Goal: Task Accomplishment & Management: Manage account settings

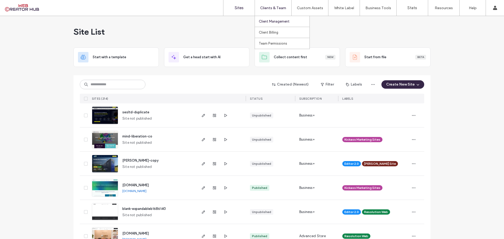
click at [274, 22] on label "Client Management" at bounding box center [274, 21] width 31 height 4
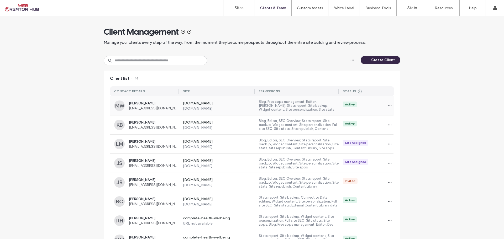
click at [161, 107] on span "[EMAIL_ADDRESS][DOMAIN_NAME]" at bounding box center [154, 108] width 50 height 4
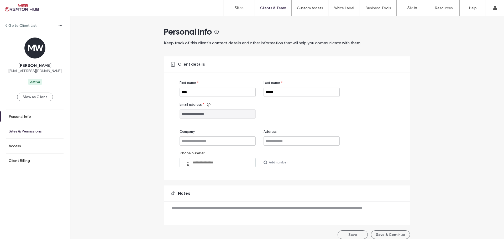
click at [28, 130] on label "Sites & Permissions" at bounding box center [25, 131] width 33 height 4
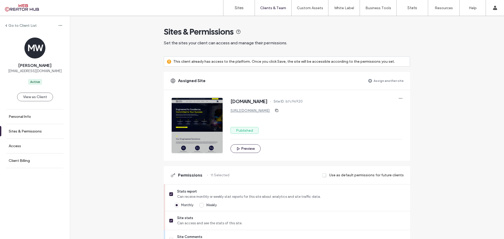
click at [386, 81] on label "Assign another site" at bounding box center [388, 80] width 30 height 9
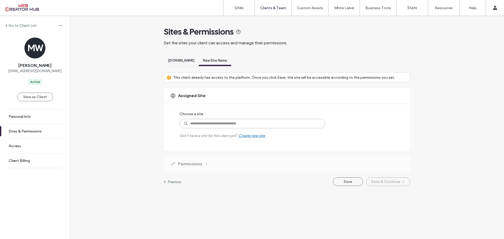
click at [208, 126] on input at bounding box center [252, 123] width 146 height 9
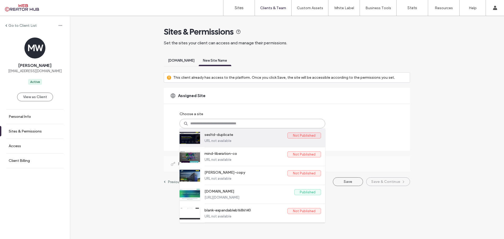
click at [240, 136] on label "sesltd-duplicate" at bounding box center [245, 135] width 83 height 6
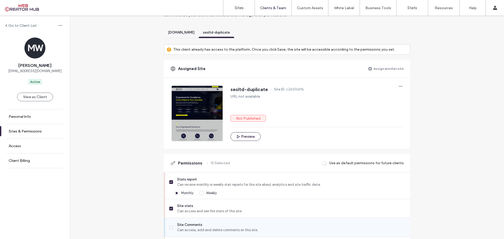
scroll to position [105, 0]
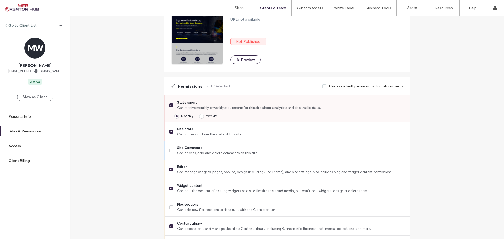
click at [169, 104] on span at bounding box center [171, 105] width 4 height 4
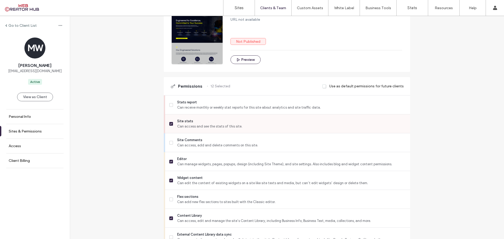
click at [169, 122] on span at bounding box center [171, 124] width 4 height 4
click at [170, 123] on icon at bounding box center [171, 124] width 2 height 2
click at [170, 105] on span at bounding box center [171, 105] width 4 height 4
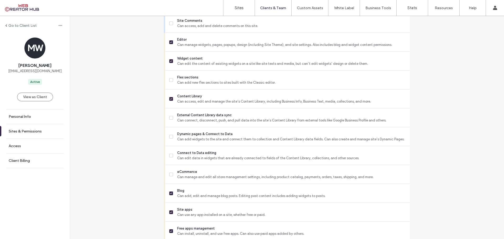
scroll to position [236, 0]
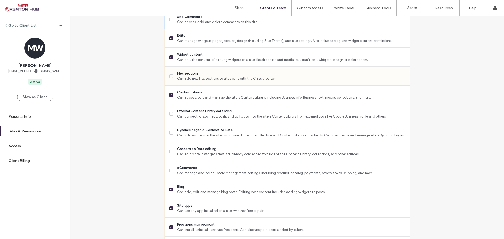
click at [169, 75] on span at bounding box center [171, 76] width 4 height 4
click at [169, 111] on label "External Content Library data sync Can connect, disconnect, push, and pull data…" at bounding box center [287, 114] width 236 height 10
click at [170, 131] on span at bounding box center [171, 133] width 4 height 4
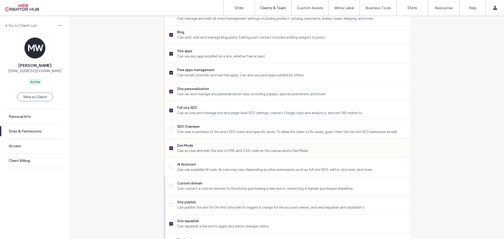
scroll to position [394, 0]
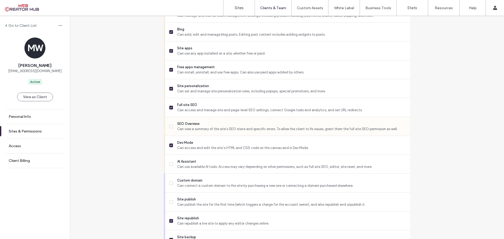
click at [170, 125] on span at bounding box center [171, 127] width 4 height 4
click at [170, 164] on icon at bounding box center [171, 164] width 2 height 2
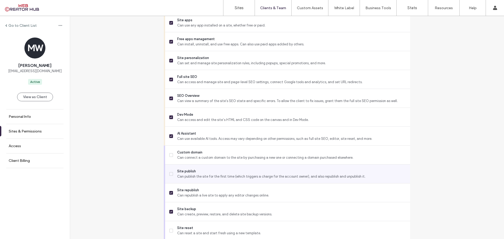
scroll to position [442, 0]
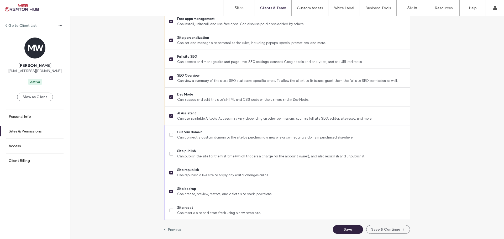
click at [347, 230] on button "Save" at bounding box center [348, 229] width 30 height 9
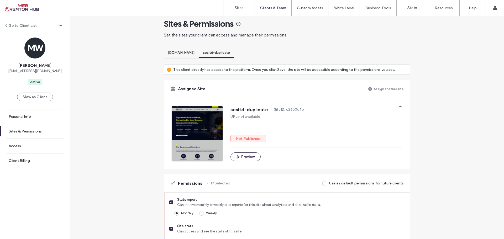
scroll to position [0, 0]
